Goal: Transaction & Acquisition: Purchase product/service

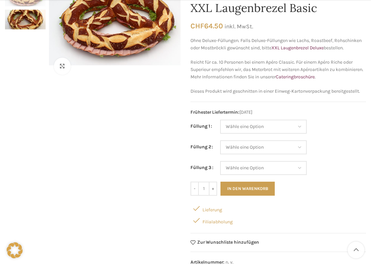
scroll to position [92, 0]
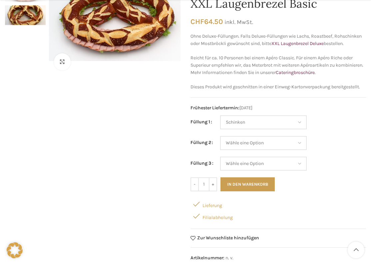
select select "Schinken"
select select "Gruyère"
select select "Schinken"
select select "Gruyère"
select select "Eimasse"
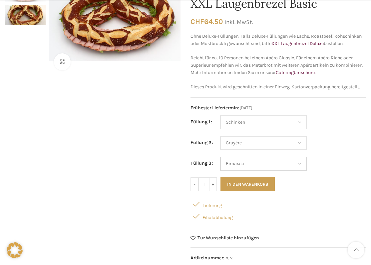
select select "Schinken"
select select "Gruyère"
select select "Eimasse"
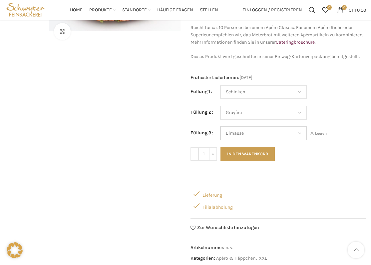
scroll to position [120, 0]
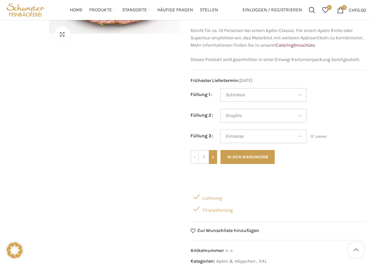
click at [212, 155] on input "+" at bounding box center [213, 157] width 8 height 14
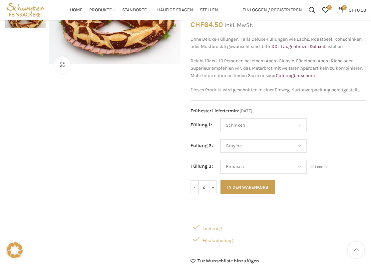
scroll to position [85, 0]
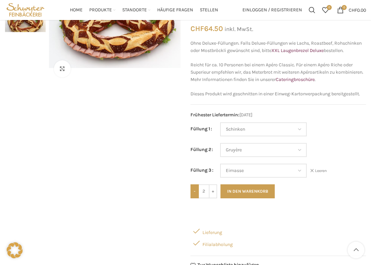
click at [196, 191] on input "-" at bounding box center [195, 191] width 8 height 14
type input "1"
click at [259, 191] on button "In den Warenkorb" at bounding box center [248, 191] width 54 height 14
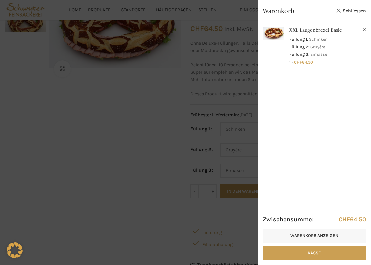
click at [142, 173] on div at bounding box center [185, 132] width 371 height 265
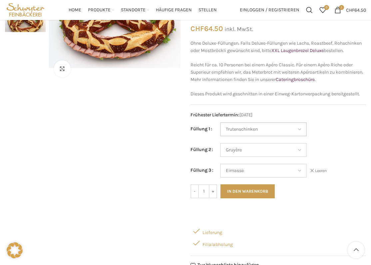
select select "Trutenschinken"
select select "Gruyère"
select select "Eimasse"
select select "Appenzellerkäse"
select select "Trutenschinken"
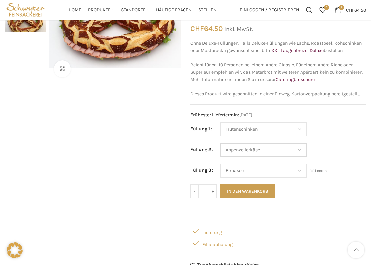
select select "Appenzellerkäse"
select select "Eimasse"
select select "Salami"
select select "Appenzellerkäse"
click at [245, 176] on form "Füllung 1 Wähle eine Option Salami Schinken Fleischkäse Trutenschinken Appenzel…" at bounding box center [279, 160] width 176 height 76
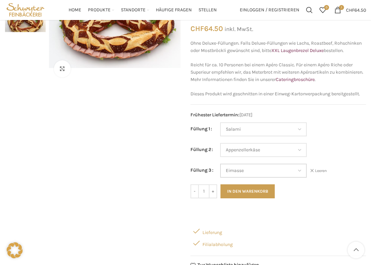
select select "Tomaten-Mozzarella"
select select "Salami"
select select "Appenzellerkäse"
select select "Tomaten-Mozzarella"
click at [260, 190] on button "In den Warenkorb" at bounding box center [248, 191] width 54 height 14
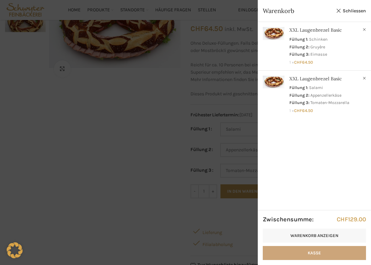
click at [290, 251] on link "Kasse" at bounding box center [314, 253] width 103 height 14
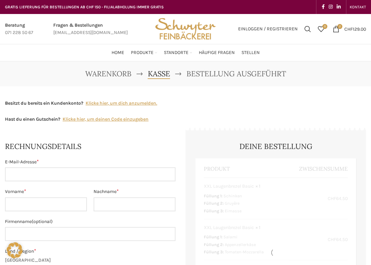
select select "SG"
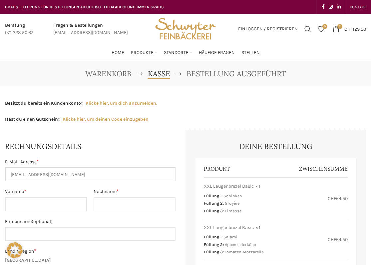
type input "[EMAIL_ADDRESS][DOMAIN_NAME]"
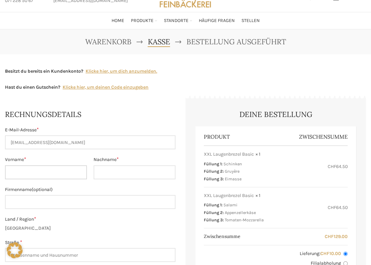
scroll to position [33, 0]
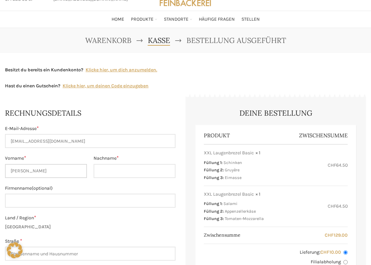
type input "Peter"
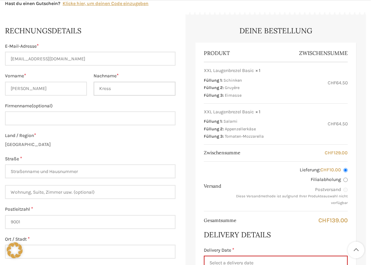
scroll to position [118, 0]
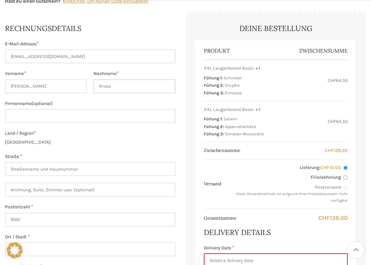
type input "Kress"
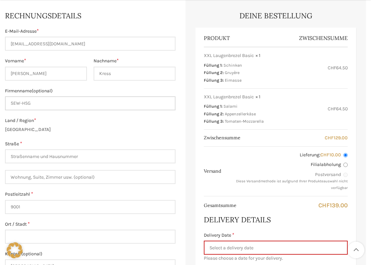
scroll to position [145, 0]
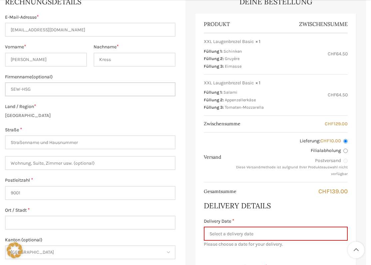
type input "SEW-HSG"
type input "Rosenbergstrasse 22"
type input "9000"
click at [48, 179] on label "Postleitzahl *" at bounding box center [90, 180] width 171 height 7
click at [48, 186] on input "9000" at bounding box center [90, 193] width 171 height 14
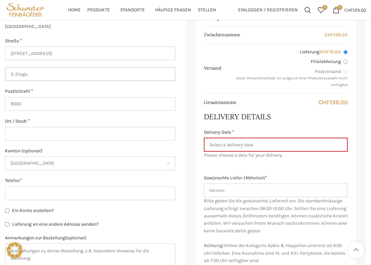
scroll to position [223, 0]
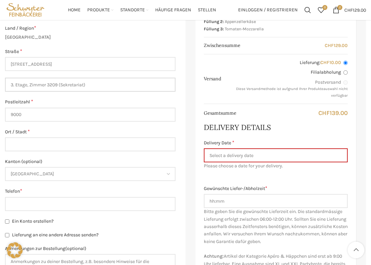
type input "3. Etage, Zimmer 3209 (Sekretariat)"
click at [65, 108] on input "9000" at bounding box center [90, 115] width 171 height 14
type input "St. Gallen"
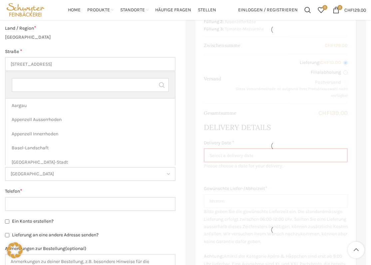
click at [39, 173] on span "St. Gallen" at bounding box center [90, 174] width 169 height 13
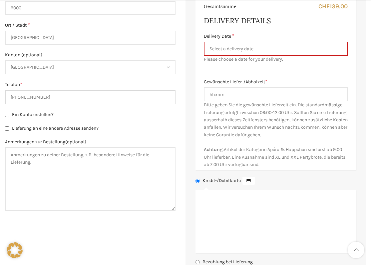
scroll to position [330, 0]
type input "[PHONE_NUMBER]"
click at [52, 187] on textarea "Anmerkungen zur Bestellung (optional)" at bounding box center [90, 178] width 171 height 63
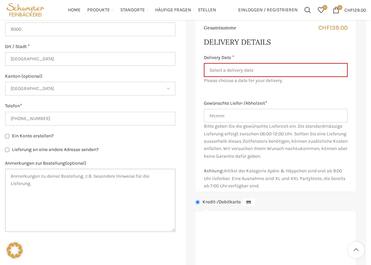
scroll to position [308, 0]
type textarea "<"
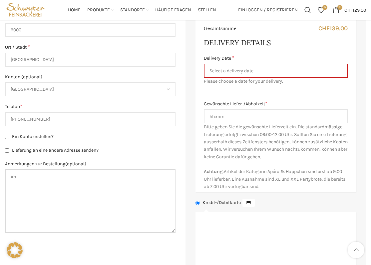
type textarea "A"
type textarea "D"
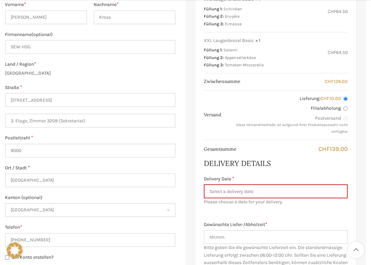
scroll to position [190, 0]
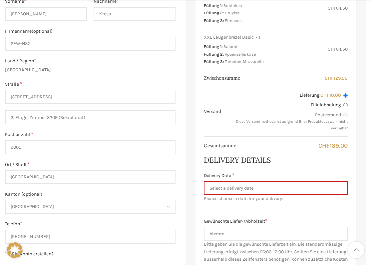
type textarea "Von der Rosenbergstrasse zum Haupteingang eintreten, rechts ins große Treppenha…"
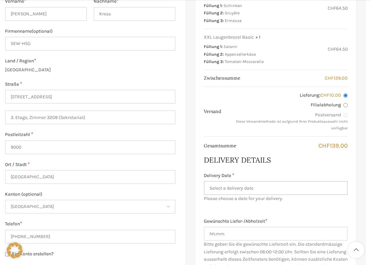
click at [260, 181] on input "Delivery Date *" at bounding box center [276, 188] width 144 height 14
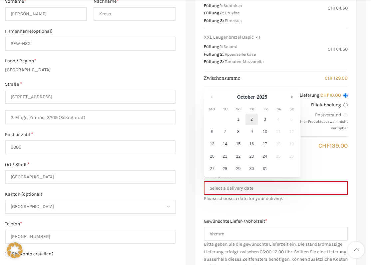
click at [251, 121] on link "2" at bounding box center [252, 119] width 12 height 11
type input "[DATE]"
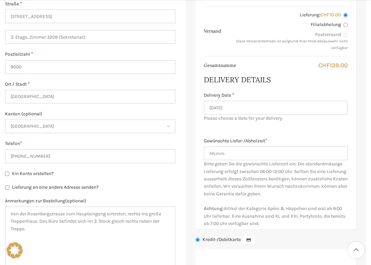
scroll to position [273, 0]
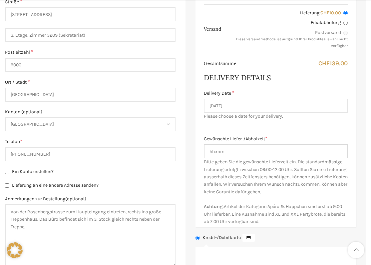
click at [239, 152] on input "Gewünschte Liefer-/Abholzeit *" at bounding box center [276, 151] width 144 height 14
type input "12:00"
click at [255, 194] on div "Gewünschte Liefer-/Abholzeit * 12:00 Bitte geben Sie die gewünschte Lieferzeit …" at bounding box center [276, 180] width 144 height 90
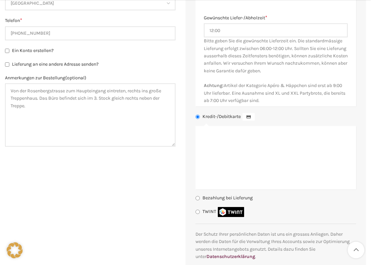
scroll to position [397, 0]
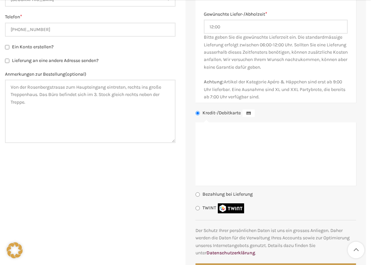
click at [198, 206] on input "TWINT" at bounding box center [198, 208] width 4 height 4
radio input "true"
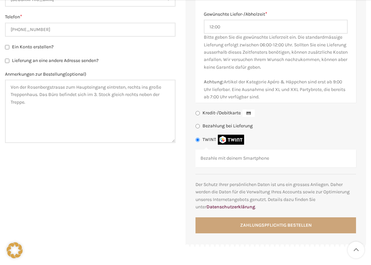
click at [265, 224] on button "Zahlungspflichtig bestellen" at bounding box center [276, 225] width 161 height 16
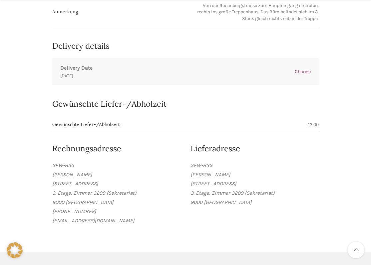
scroll to position [375, 0]
